Goal: Task Accomplishment & Management: Use online tool/utility

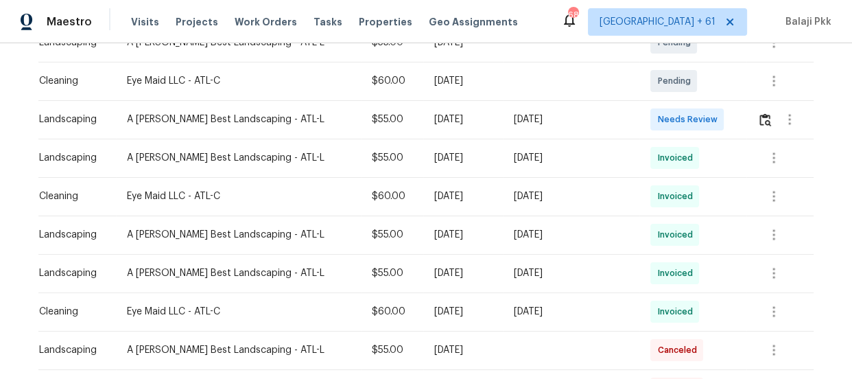
scroll to position [311, 0]
click at [746, 121] on td at bounding box center [779, 118] width 67 height 38
click at [759, 121] on img "button" at bounding box center [765, 118] width 12 height 13
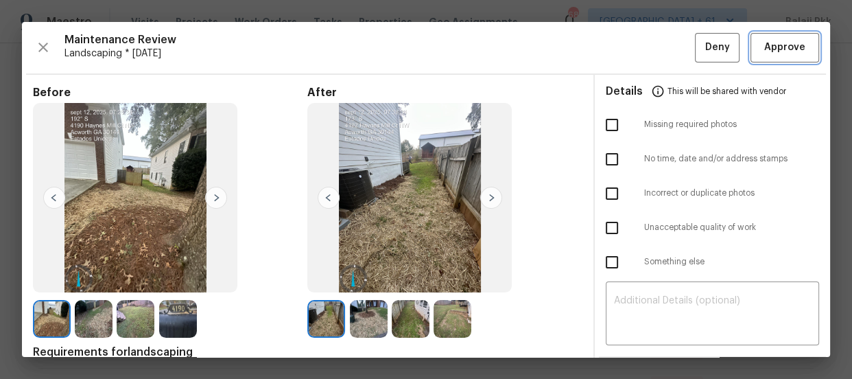
click at [768, 40] on span "Approve" at bounding box center [784, 47] width 41 height 17
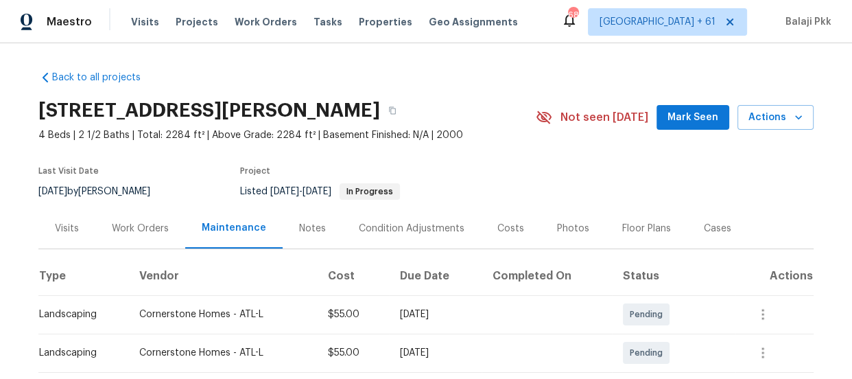
scroll to position [249, 0]
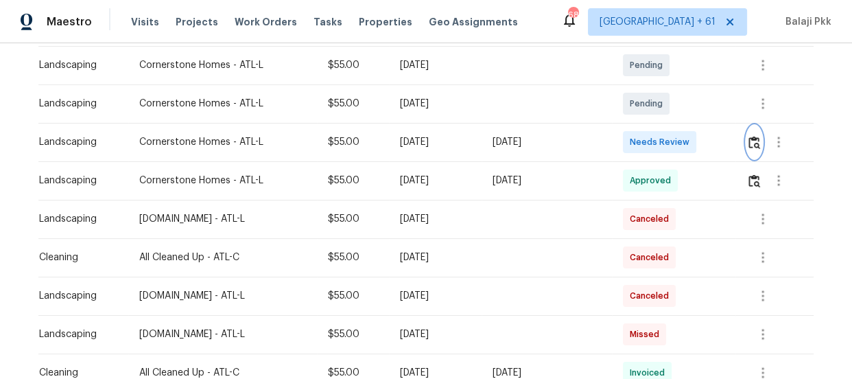
click at [748, 139] on img "button" at bounding box center [754, 142] width 12 height 13
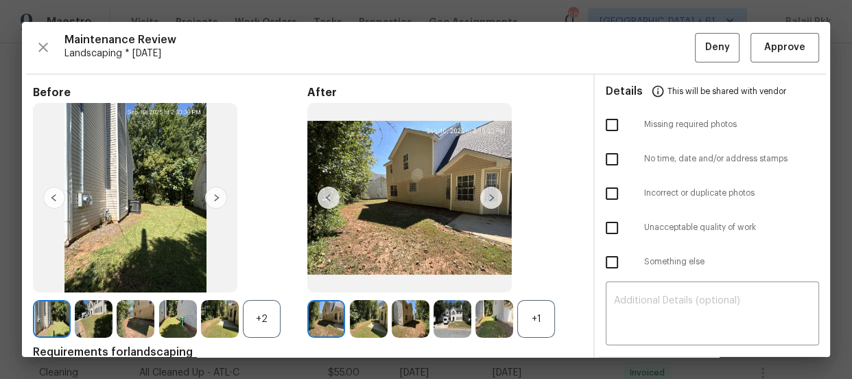
click at [536, 309] on div "+1" at bounding box center [536, 319] width 38 height 38
click at [242, 311] on div "+2" at bounding box center [170, 319] width 274 height 38
click at [272, 310] on div "+2" at bounding box center [262, 319] width 38 height 38
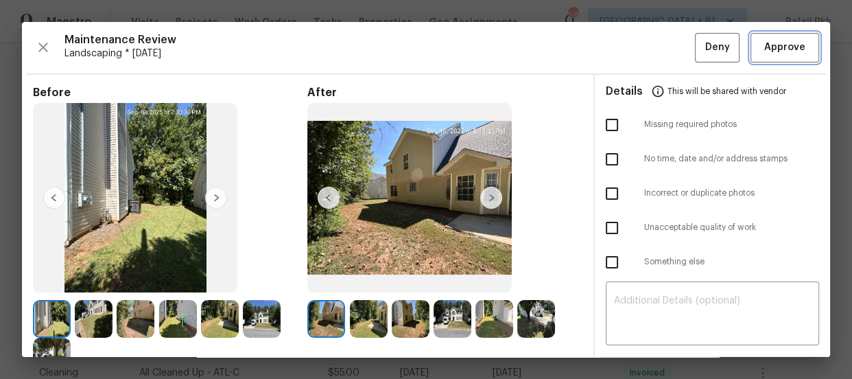
click at [761, 40] on span "Approve" at bounding box center [784, 47] width 47 height 17
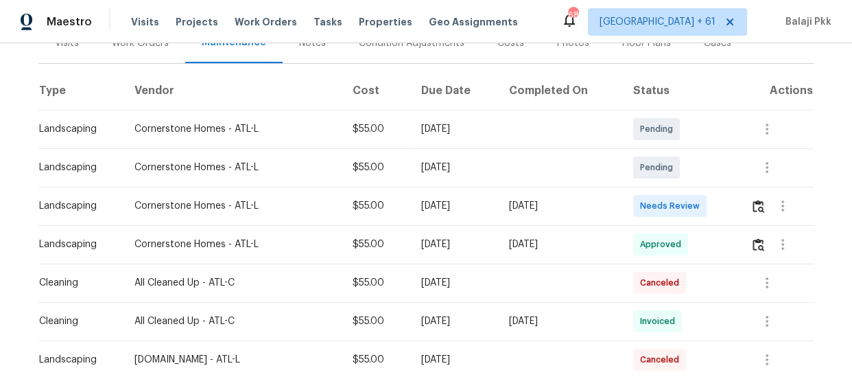
scroll to position [132, 0]
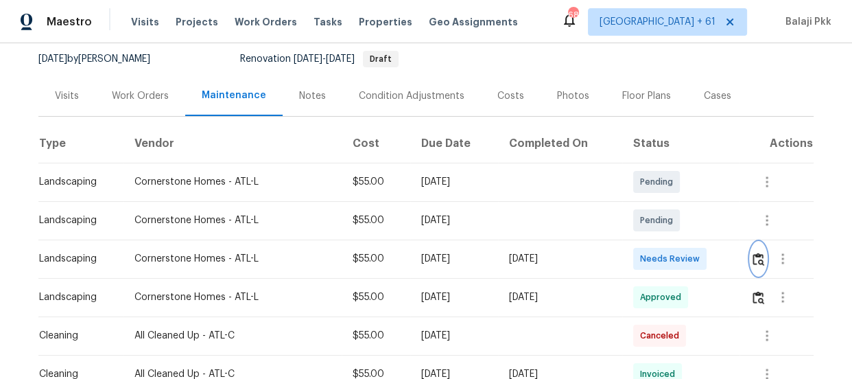
click at [755, 262] on img "button" at bounding box center [759, 258] width 12 height 13
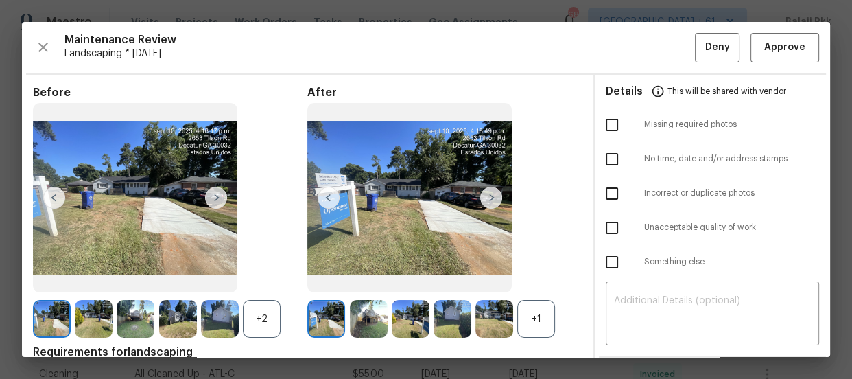
click at [543, 323] on div "+1" at bounding box center [536, 319] width 38 height 38
click at [272, 323] on div "+2" at bounding box center [262, 319] width 38 height 38
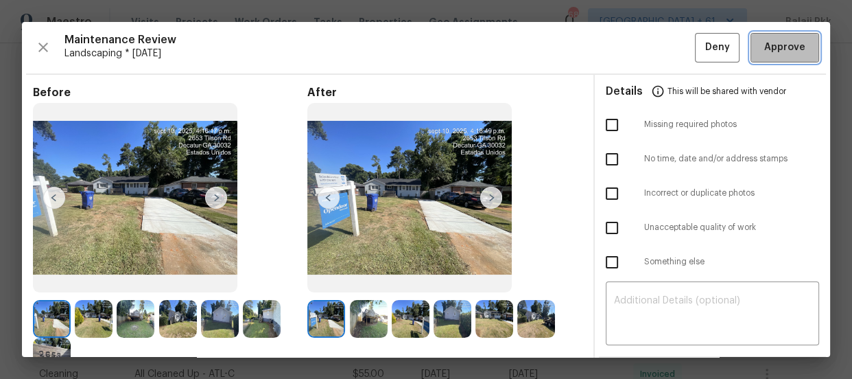
click at [764, 48] on span "Approve" at bounding box center [784, 47] width 41 height 17
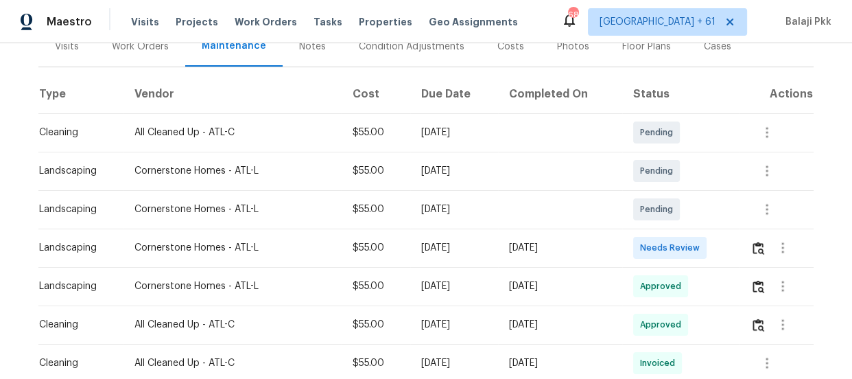
scroll to position [257, 0]
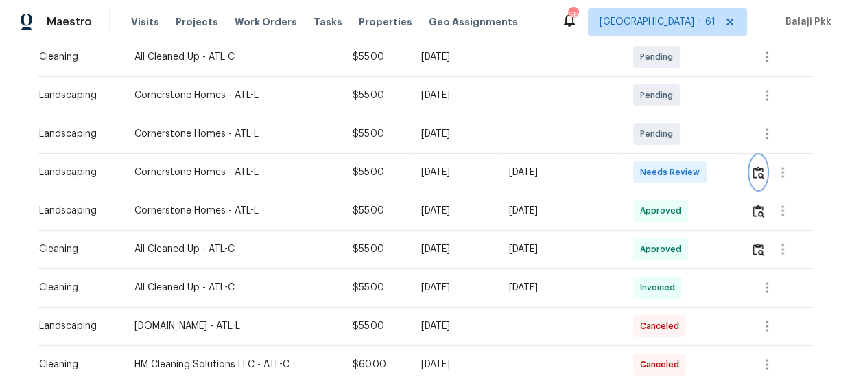
click at [759, 175] on img "button" at bounding box center [759, 172] width 12 height 13
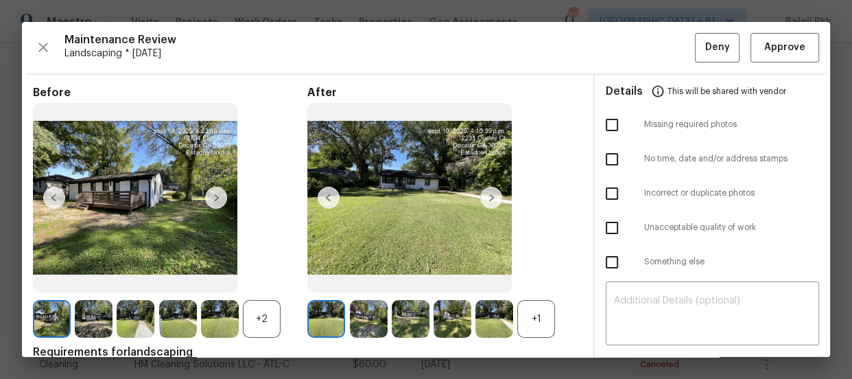
click at [551, 323] on div "+1" at bounding box center [536, 319] width 38 height 38
click at [279, 321] on div "+2" at bounding box center [262, 319] width 38 height 38
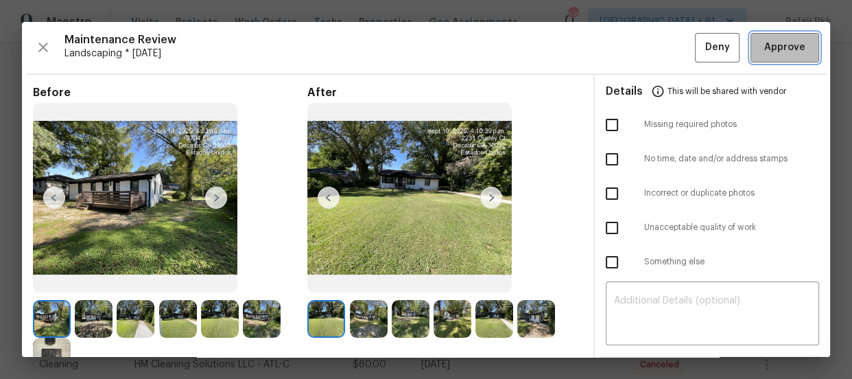
click at [764, 47] on span "Approve" at bounding box center [784, 47] width 41 height 17
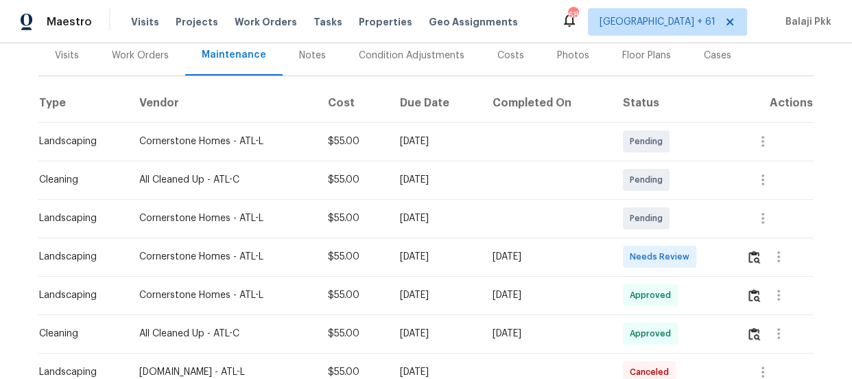
scroll to position [249, 0]
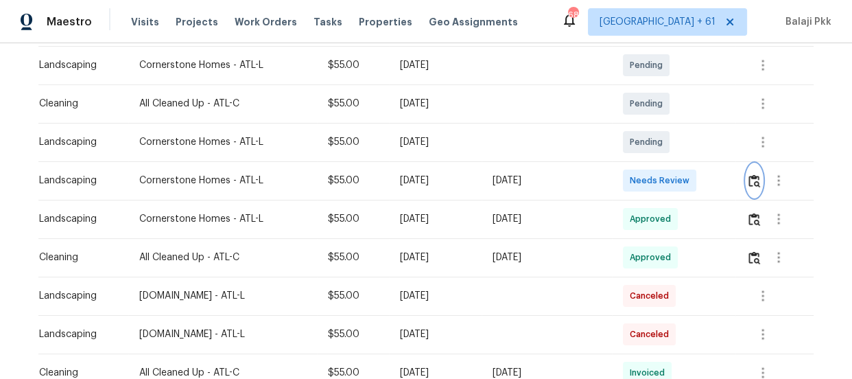
click at [754, 175] on img "button" at bounding box center [754, 180] width 12 height 13
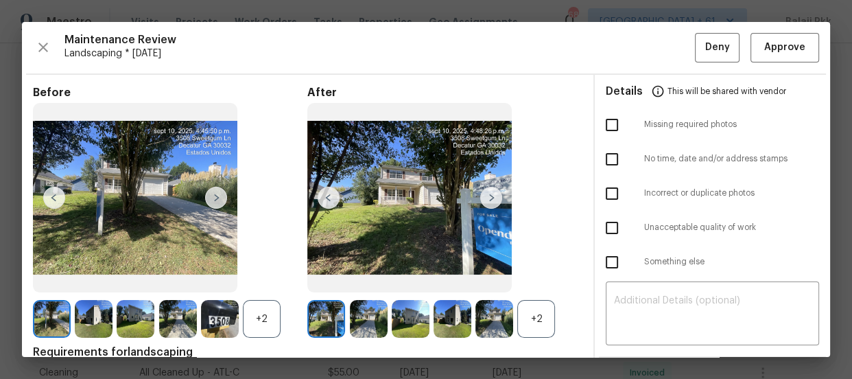
click at [542, 315] on div "+2" at bounding box center [536, 319] width 38 height 38
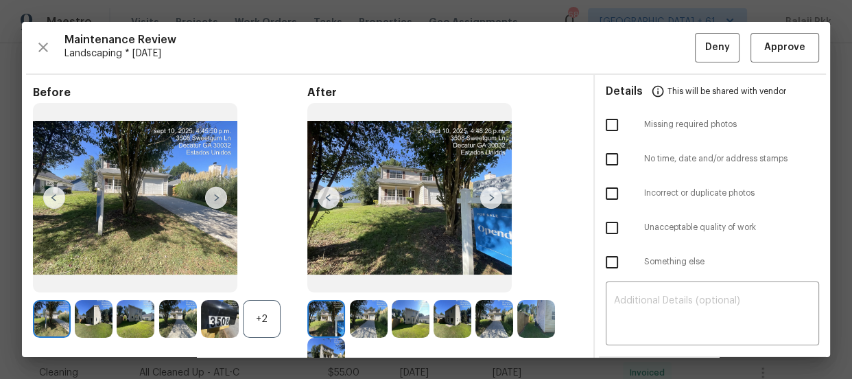
click at [254, 320] on div "+2" at bounding box center [262, 319] width 38 height 38
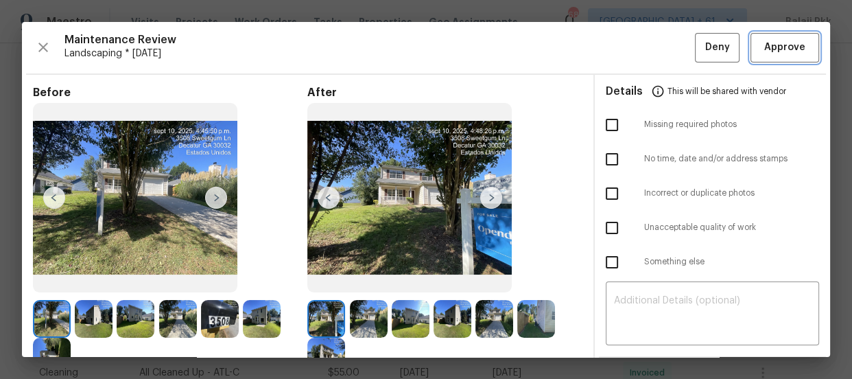
click at [764, 45] on span "Approve" at bounding box center [784, 47] width 41 height 17
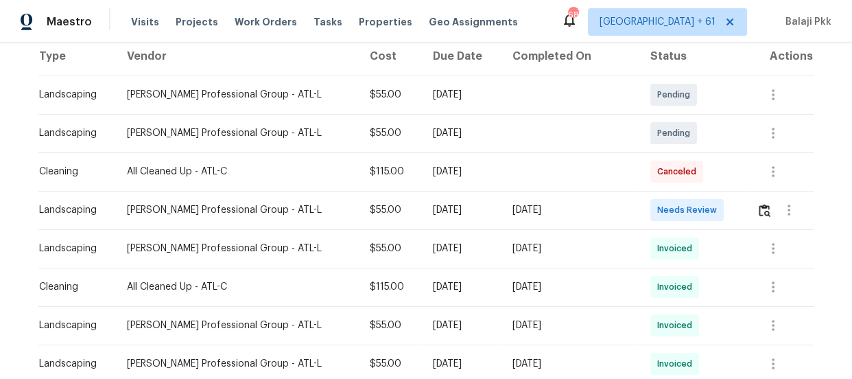
scroll to position [249, 0]
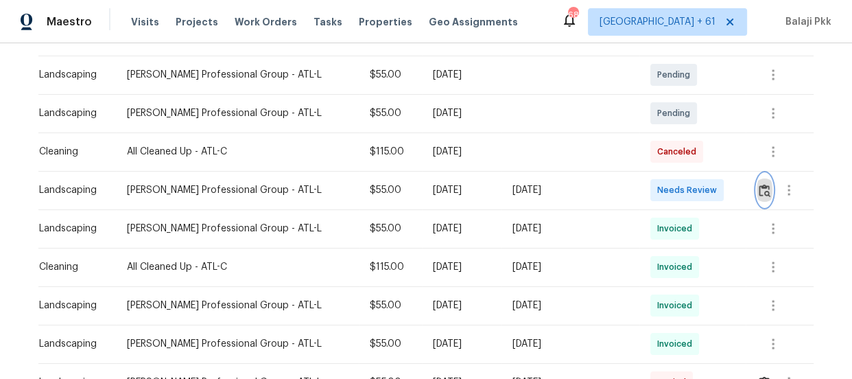
click at [760, 185] on img "button" at bounding box center [765, 190] width 12 height 13
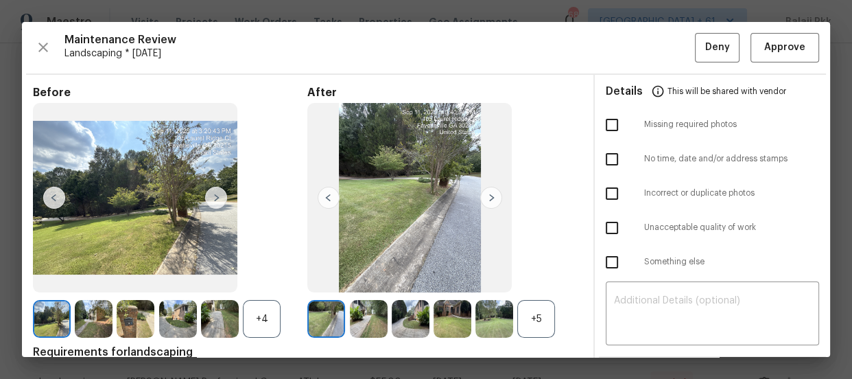
click at [541, 320] on div "+5" at bounding box center [536, 319] width 38 height 38
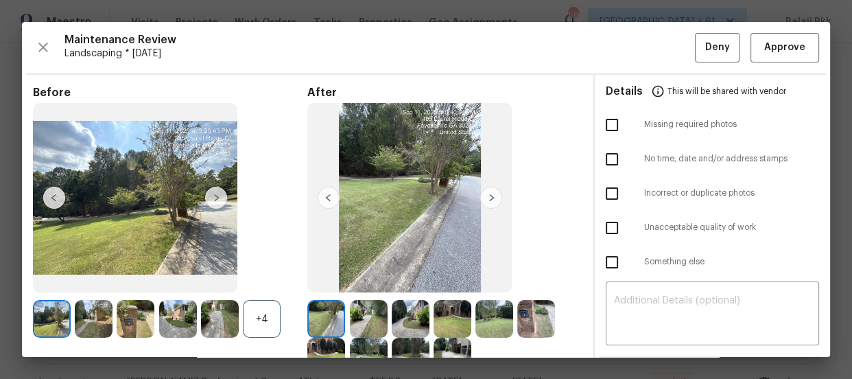
click at [264, 318] on div "+4" at bounding box center [262, 319] width 38 height 38
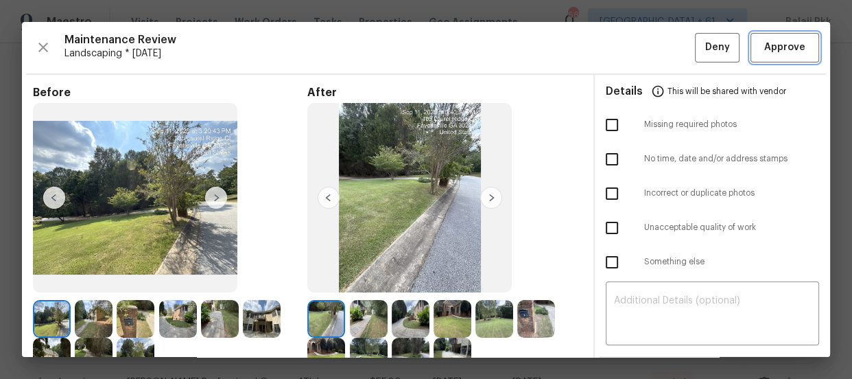
click at [750, 36] on button "Approve" at bounding box center [784, 47] width 69 height 29
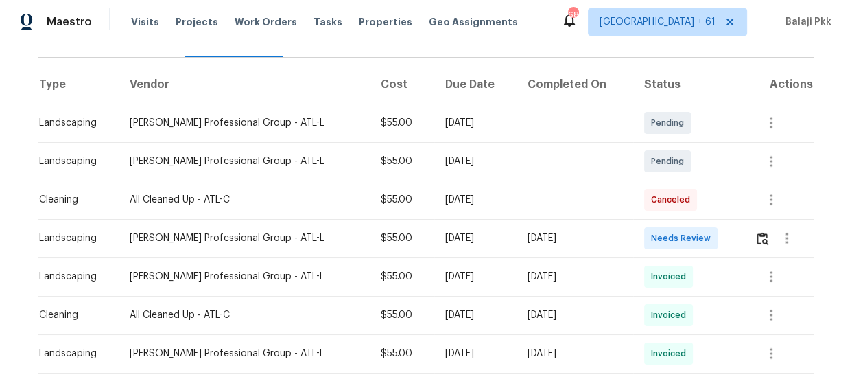
scroll to position [195, 0]
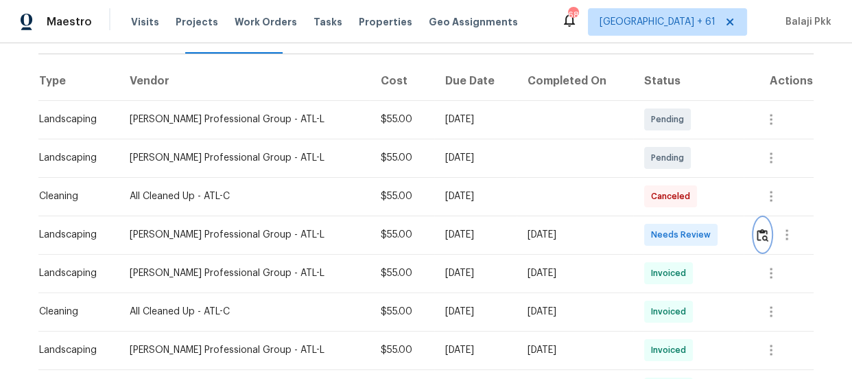
click at [761, 239] on img "button" at bounding box center [763, 234] width 12 height 13
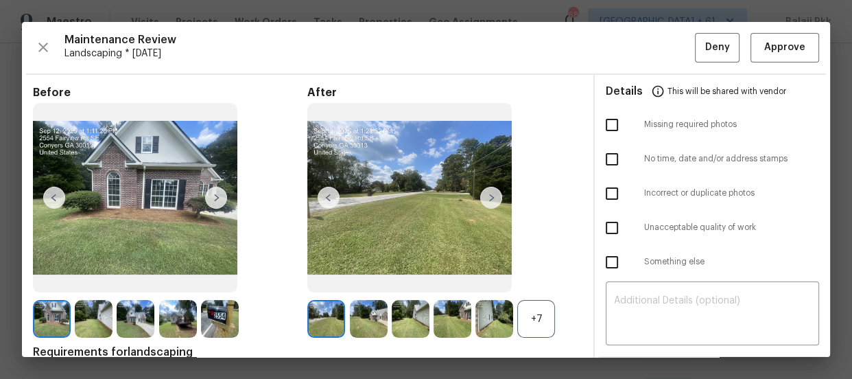
click at [531, 320] on div "+7" at bounding box center [536, 319] width 38 height 38
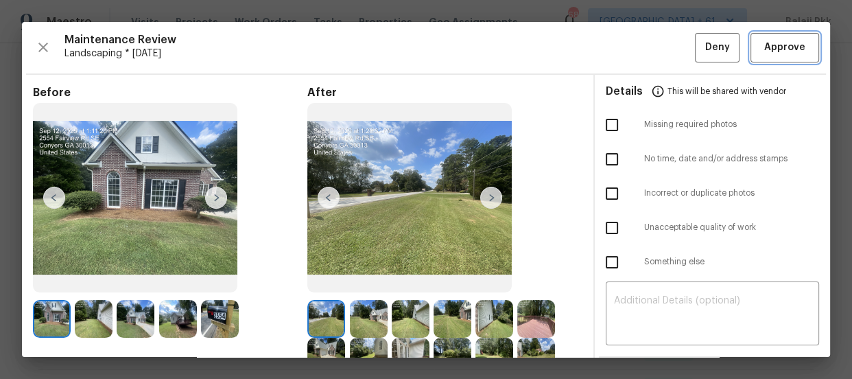
click at [767, 58] on button "Approve" at bounding box center [784, 47] width 69 height 29
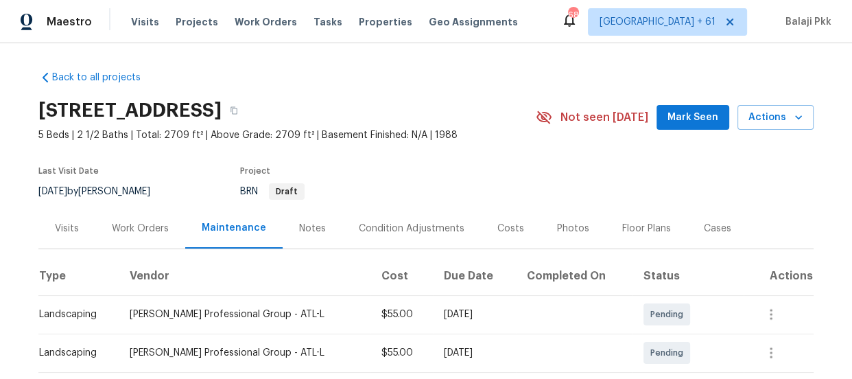
click at [575, 137] on div "[STREET_ADDRESS] 5 Beds | 2 1/2 Baths | Total: 2709 ft² | Above Grade: 2709 ft²…" at bounding box center [425, 117] width 775 height 49
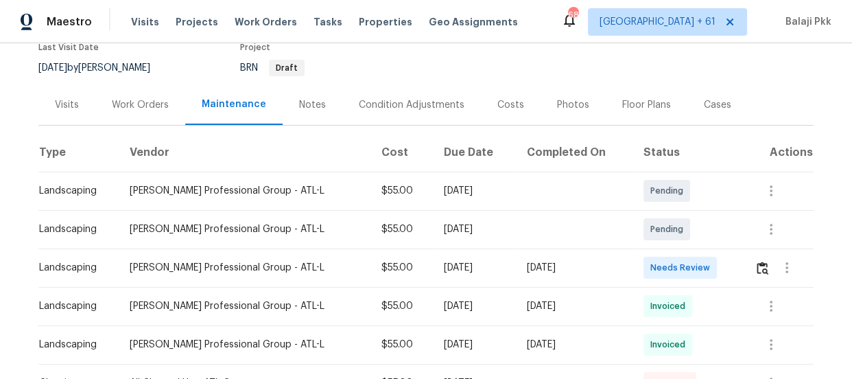
scroll to position [124, 0]
click at [757, 267] on img "button" at bounding box center [763, 267] width 12 height 13
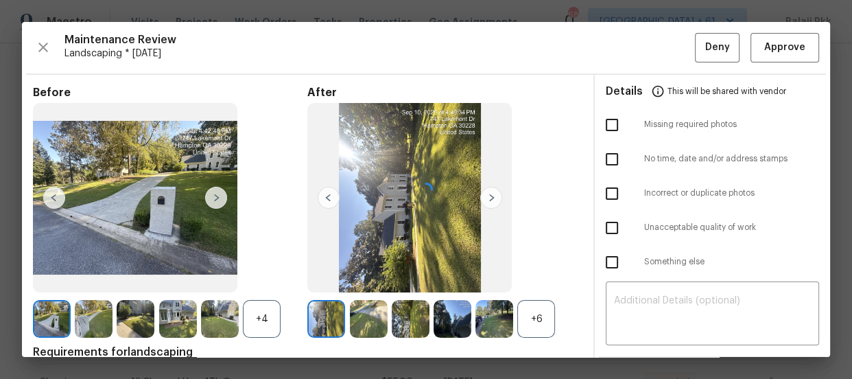
click at [534, 318] on div at bounding box center [426, 189] width 808 height 335
click at [251, 322] on div "+4" at bounding box center [262, 319] width 38 height 38
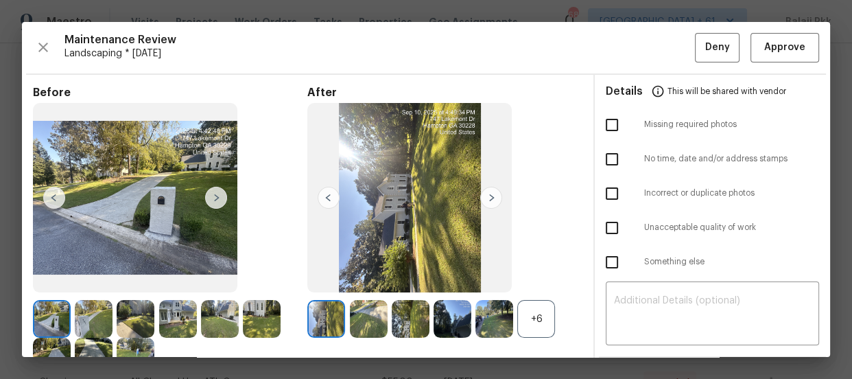
click at [525, 311] on div "+6" at bounding box center [536, 319] width 38 height 38
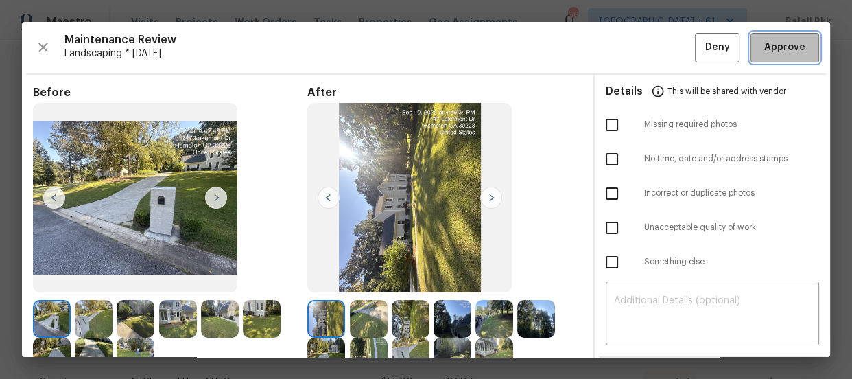
click at [768, 40] on span "Approve" at bounding box center [784, 47] width 41 height 17
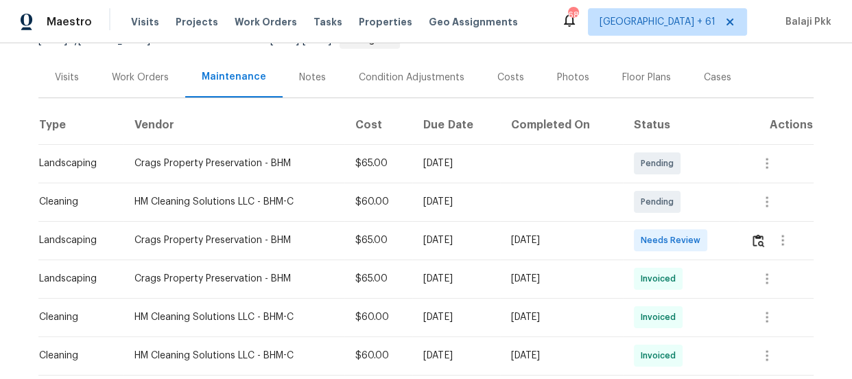
scroll to position [187, 0]
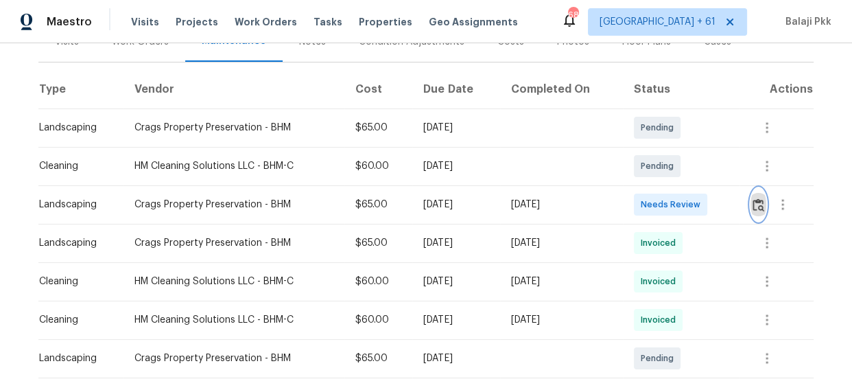
click at [761, 199] on img "button" at bounding box center [759, 204] width 12 height 13
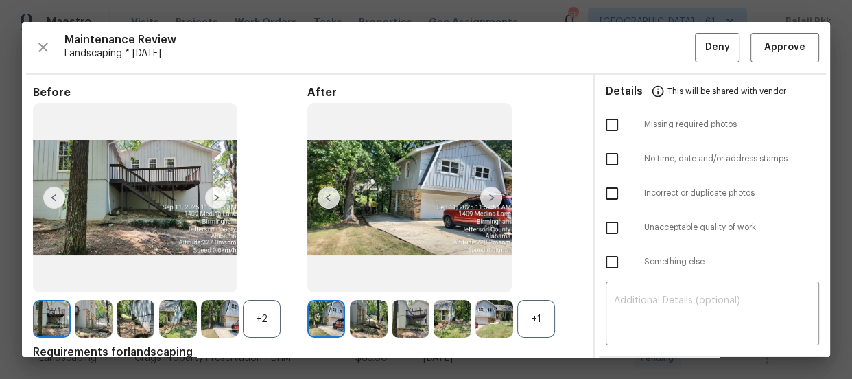
click at [534, 323] on div "+1" at bounding box center [536, 319] width 38 height 38
click at [274, 316] on div "+2" at bounding box center [262, 319] width 38 height 38
